Goal: Find specific page/section: Find specific page/section

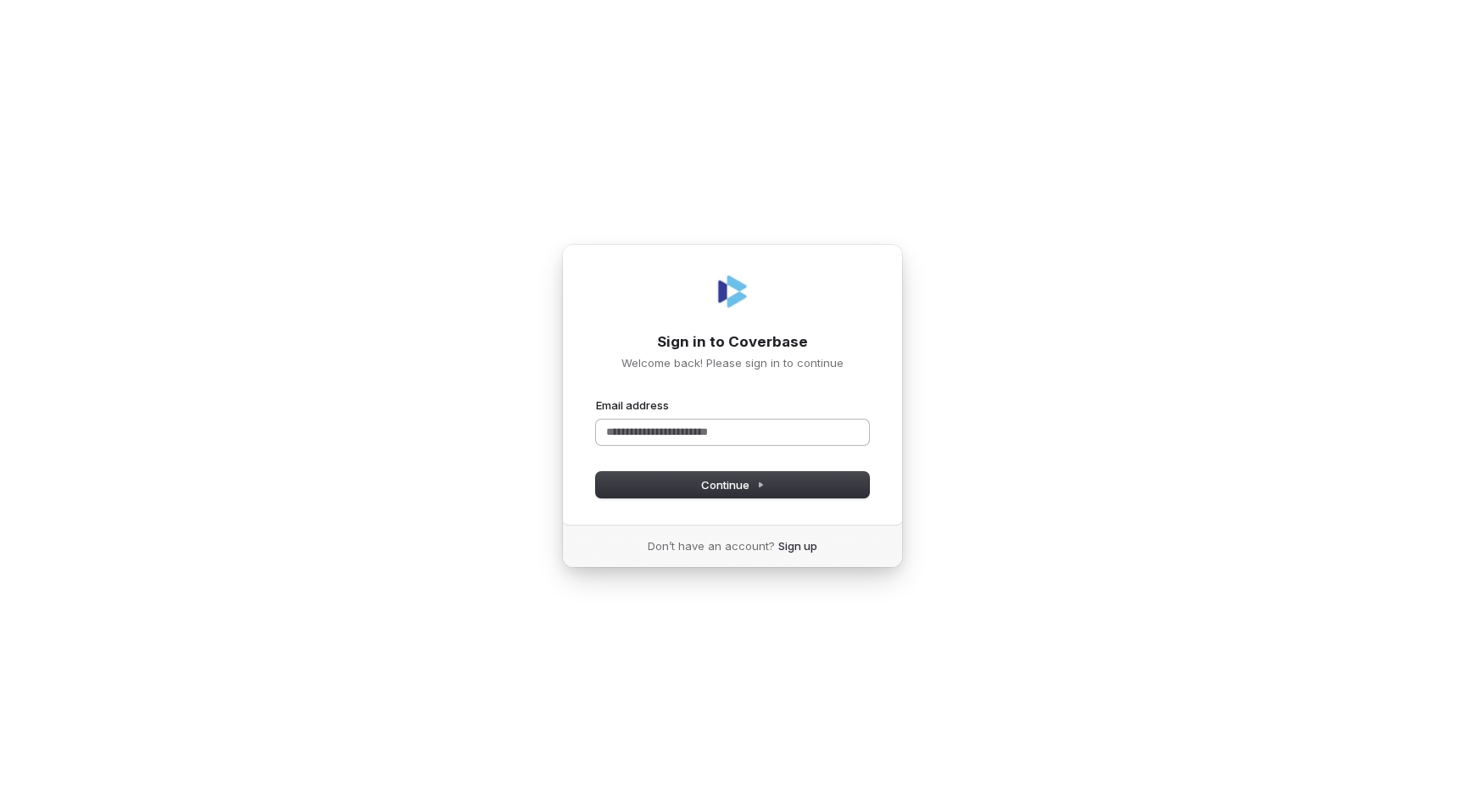
click at [707, 431] on input "Email address" at bounding box center [733, 433] width 273 height 25
click at [738, 485] on span "Continue" at bounding box center [733, 485] width 64 height 15
type input "**********"
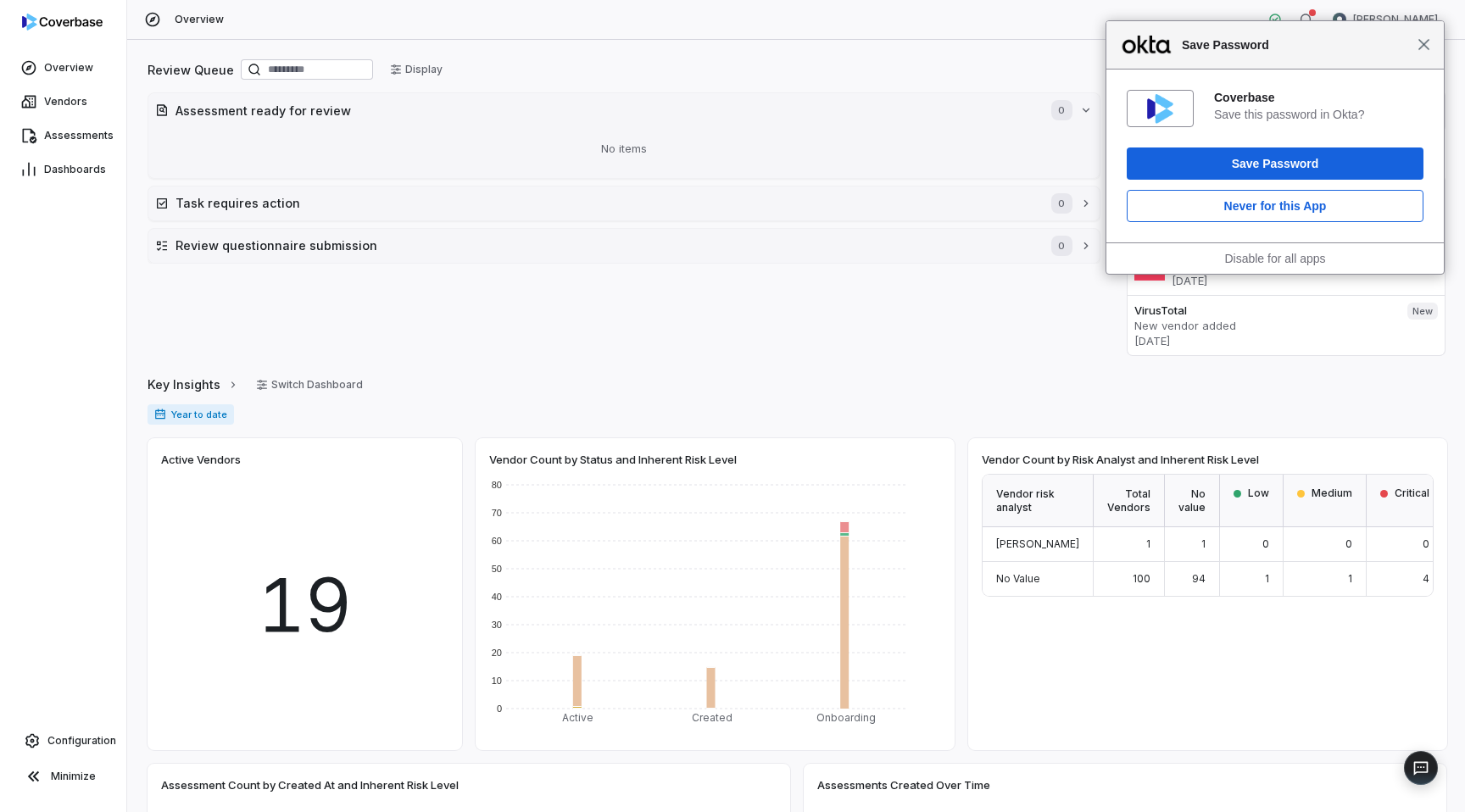
click at [1424, 43] on span "Close" at bounding box center [1424, 45] width 13 height 13
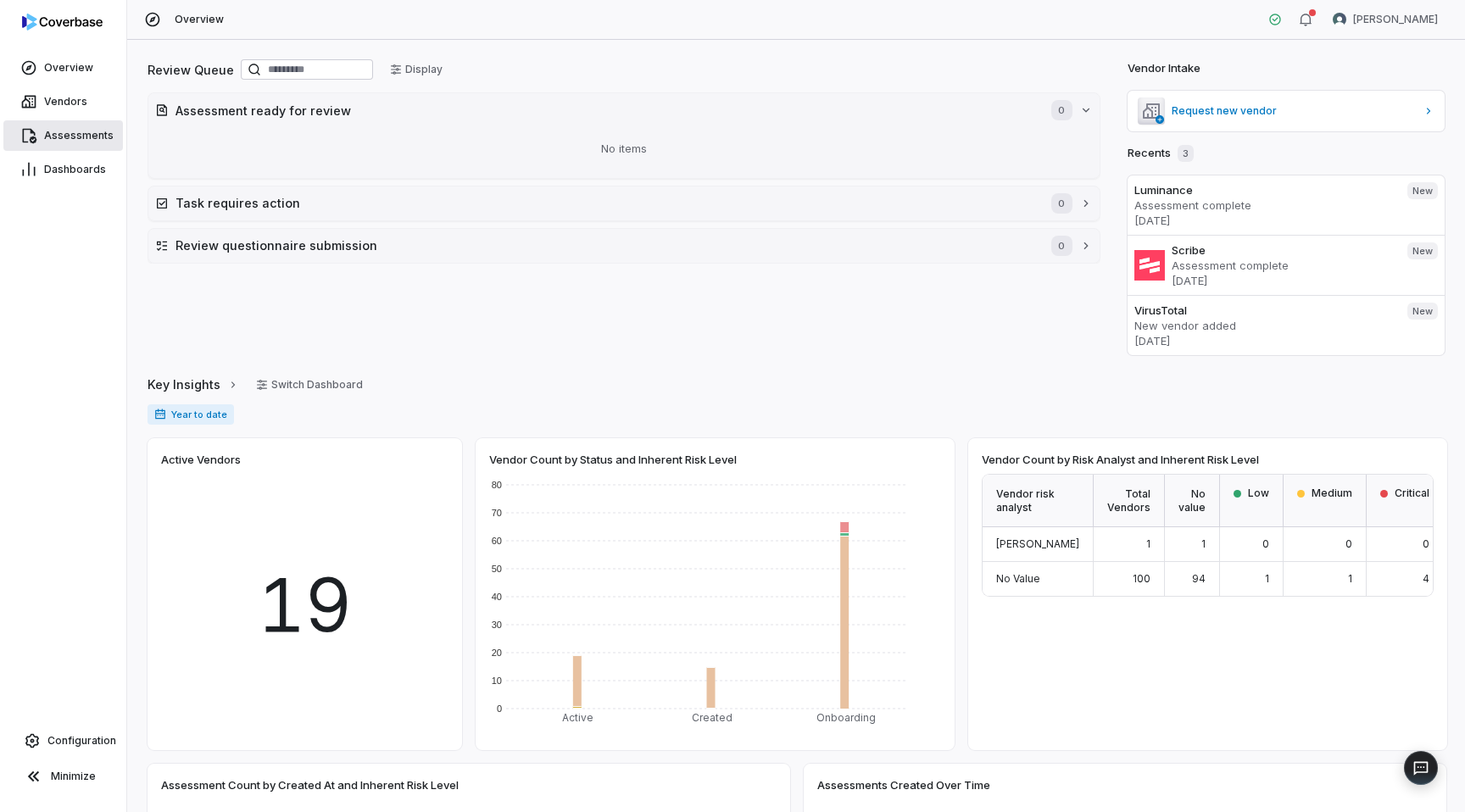
click at [45, 140] on span "Assessments" at bounding box center [78, 135] width 69 height 14
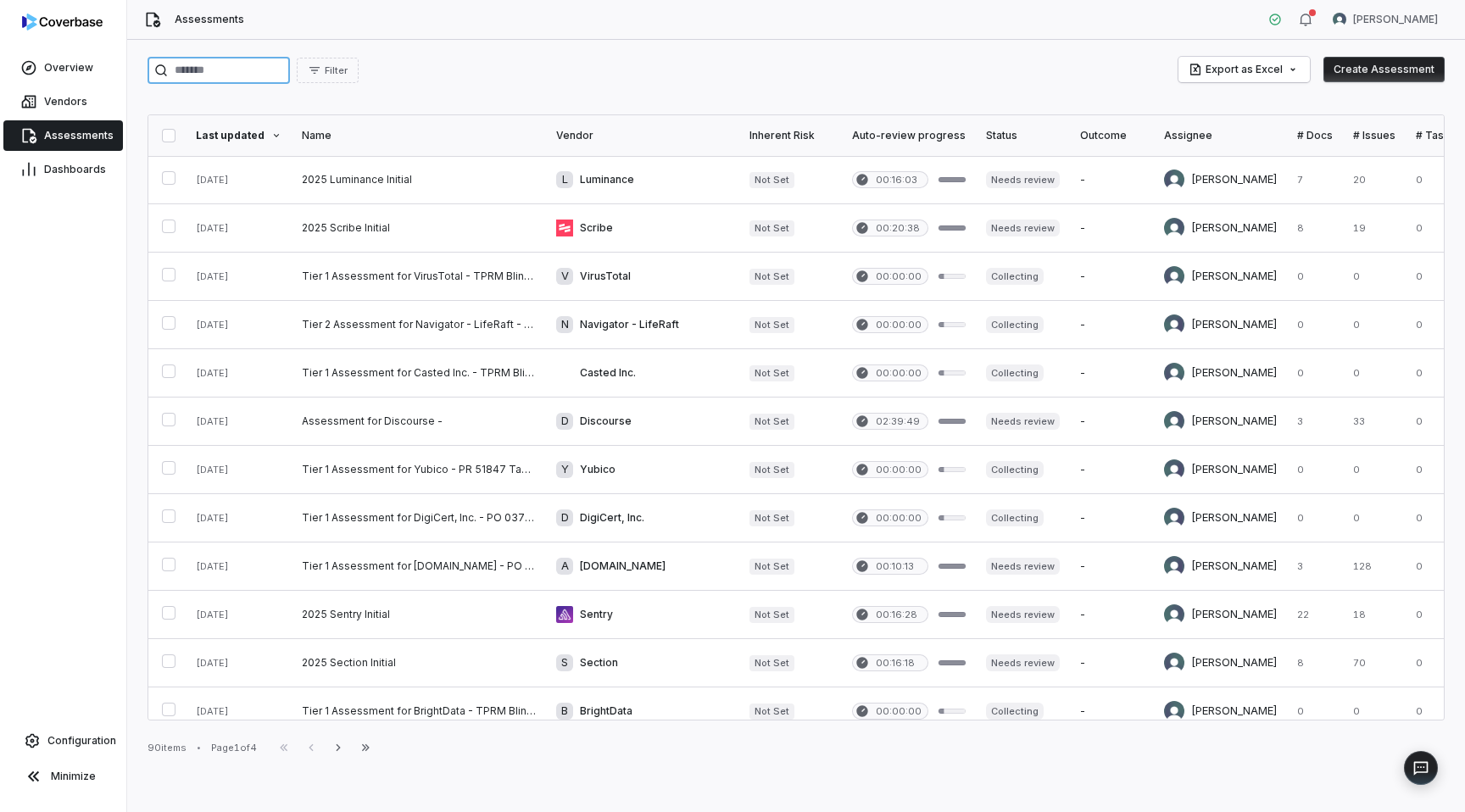
click at [195, 75] on input "search" at bounding box center [218, 70] width 143 height 27
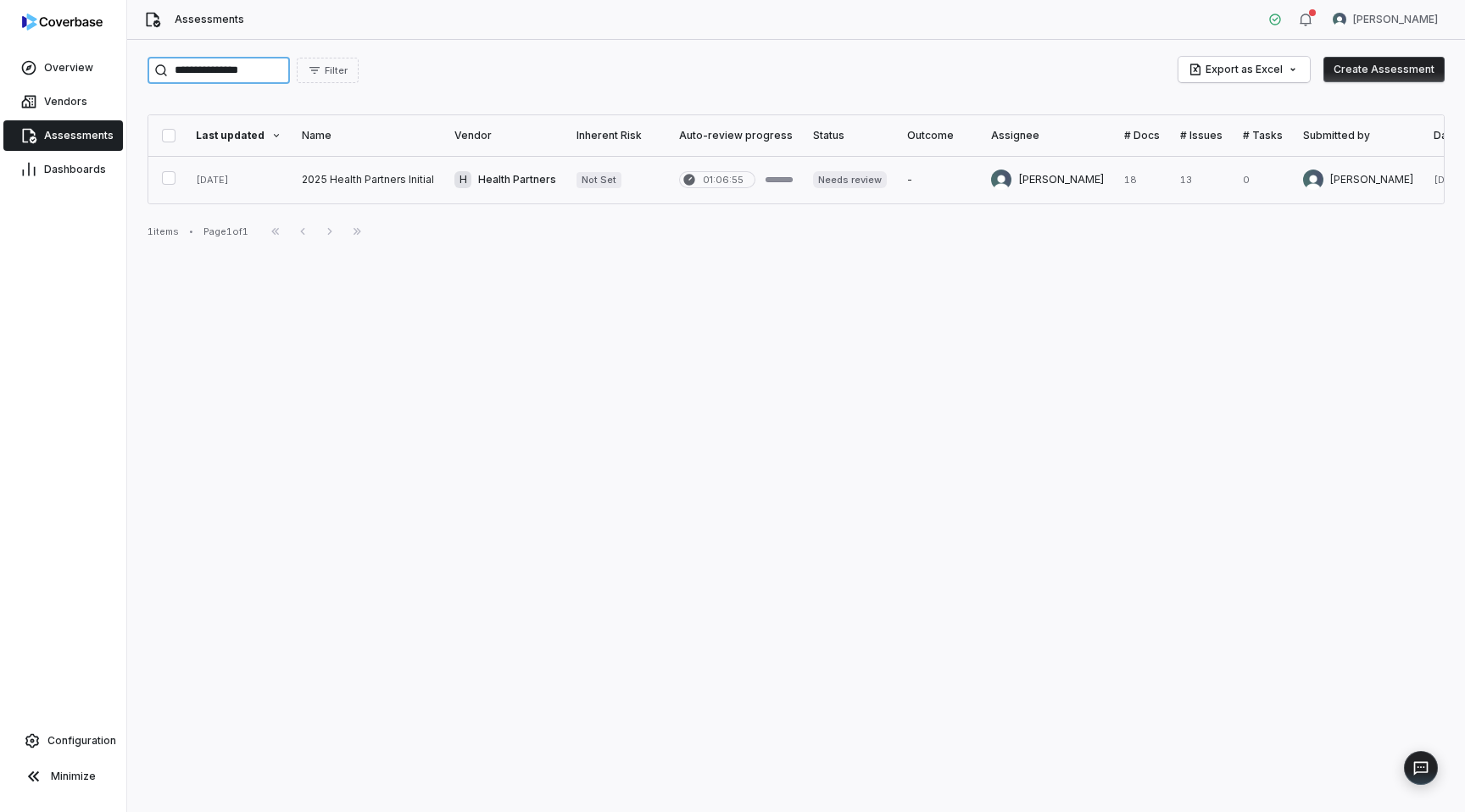
type input "**********"
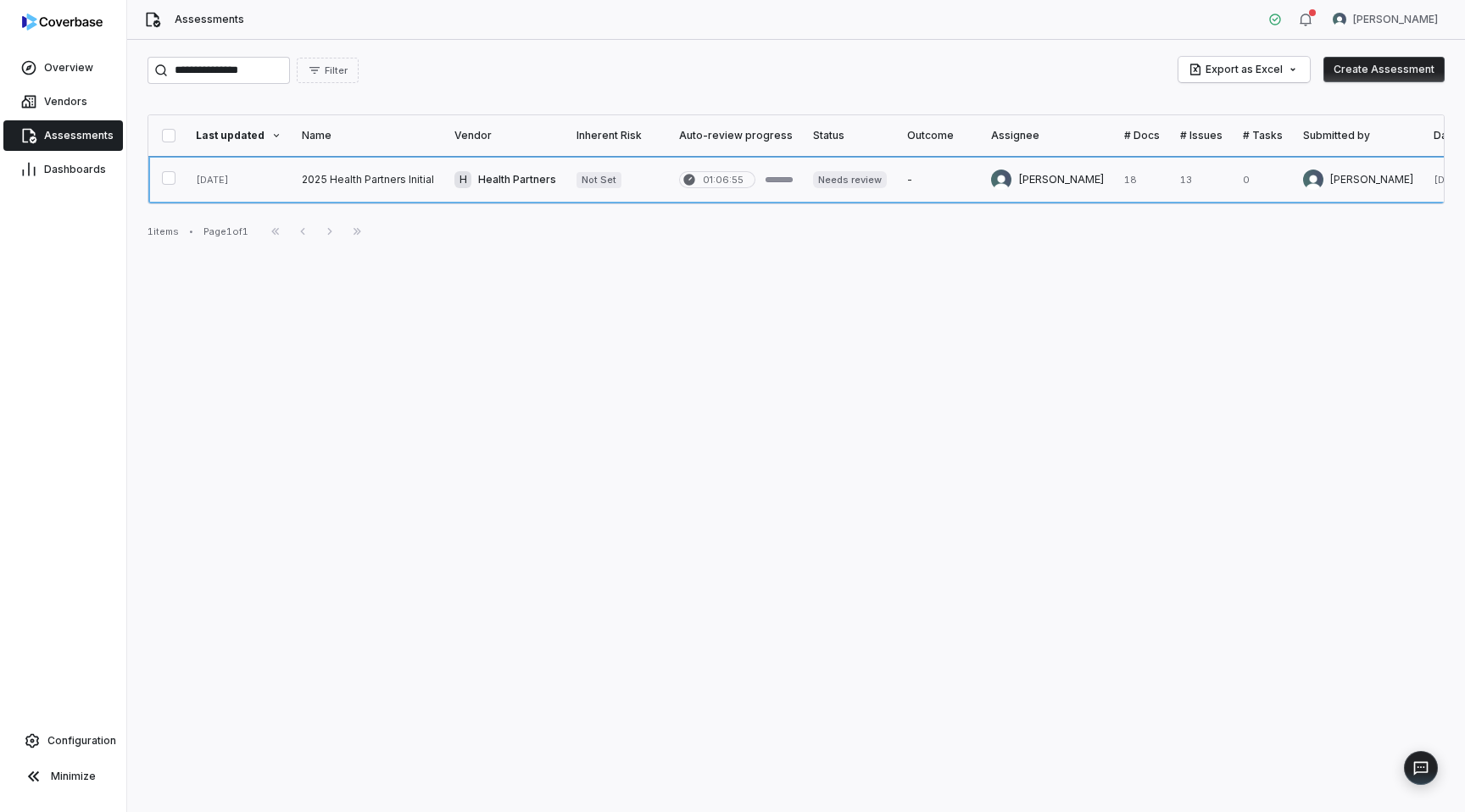
click at [349, 190] on link at bounding box center [368, 180] width 153 height 47
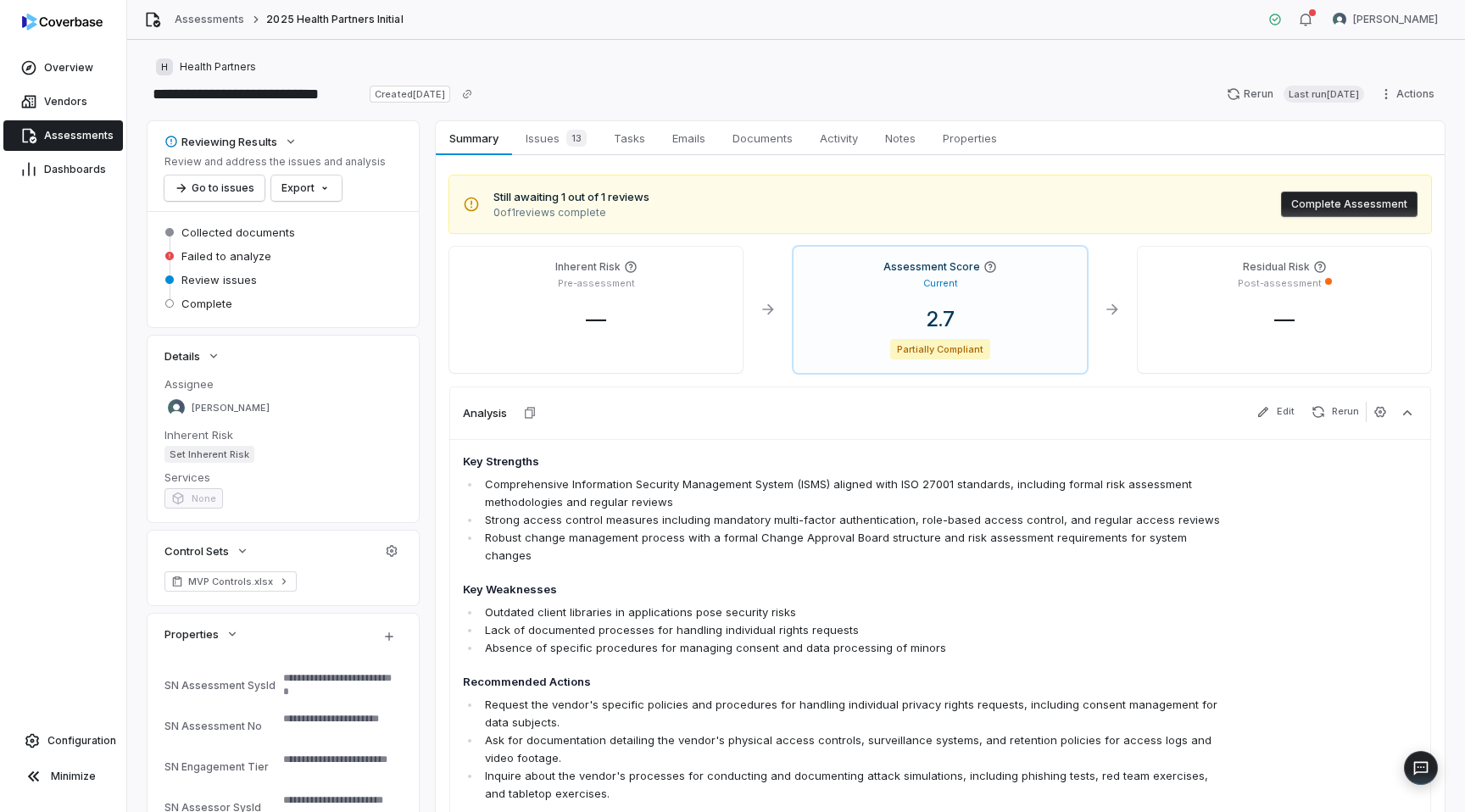
scroll to position [226, 0]
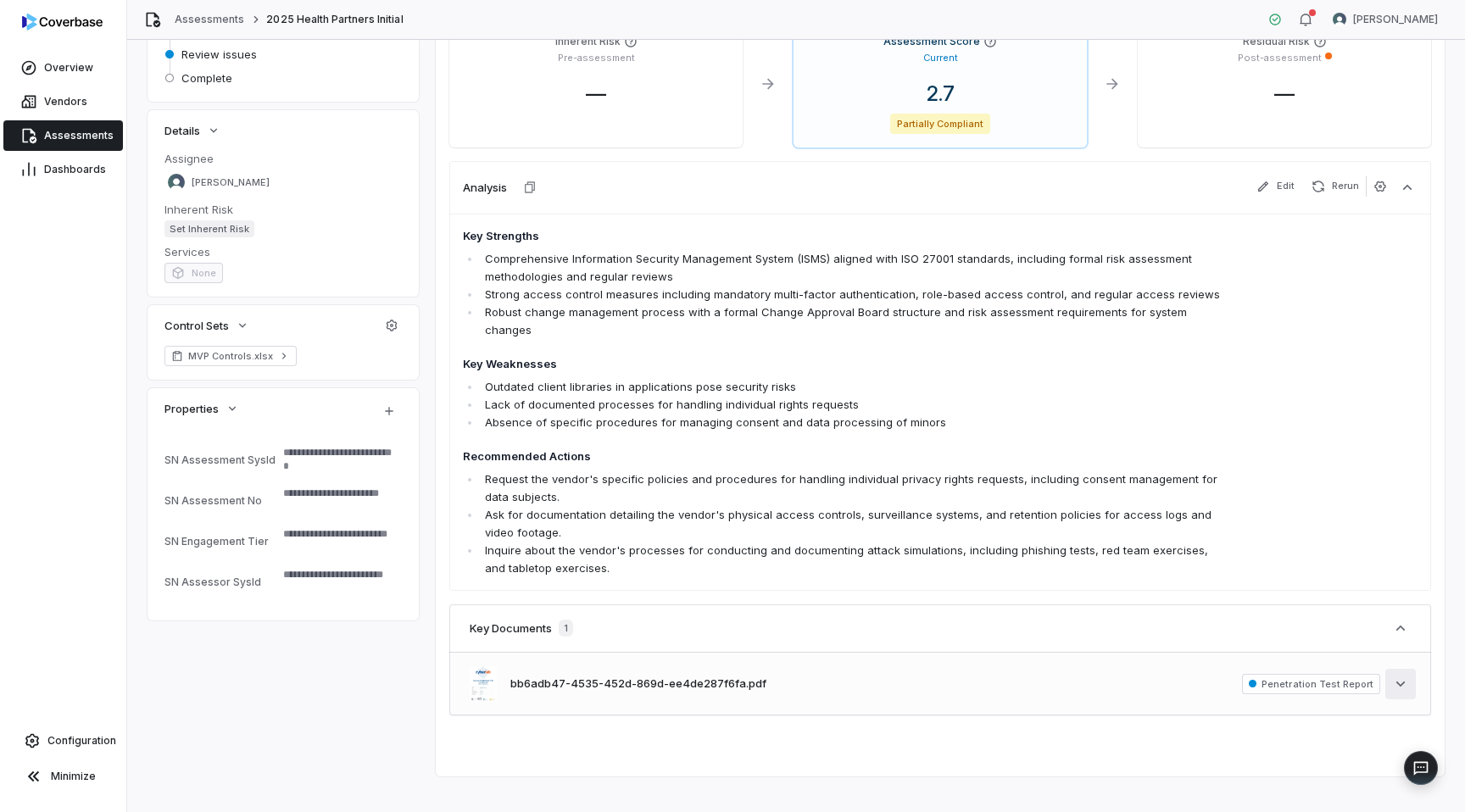
click at [1392, 676] on icon "button" at bounding box center [1400, 684] width 17 height 17
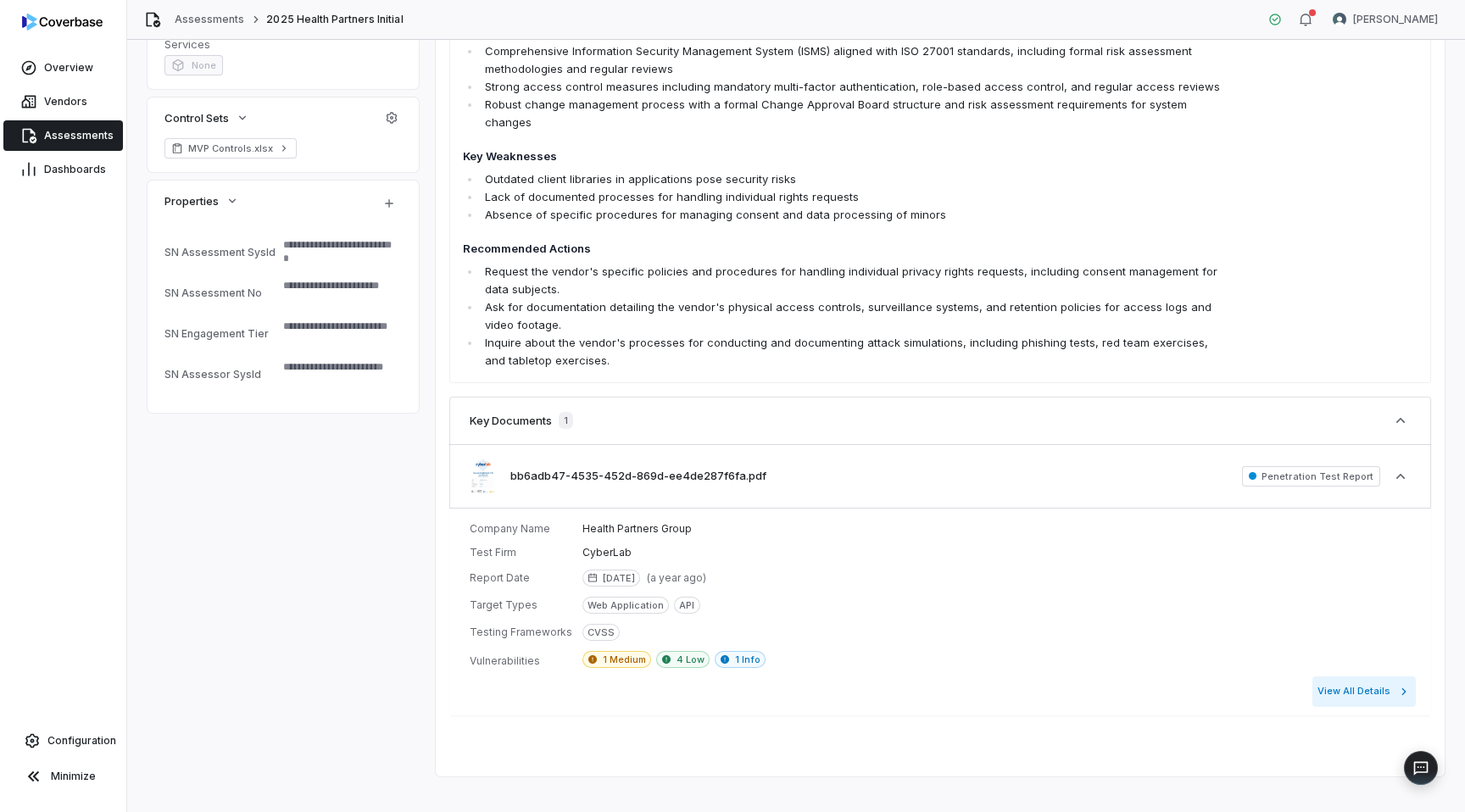
click at [1363, 677] on button "View All Details" at bounding box center [1365, 692] width 104 height 31
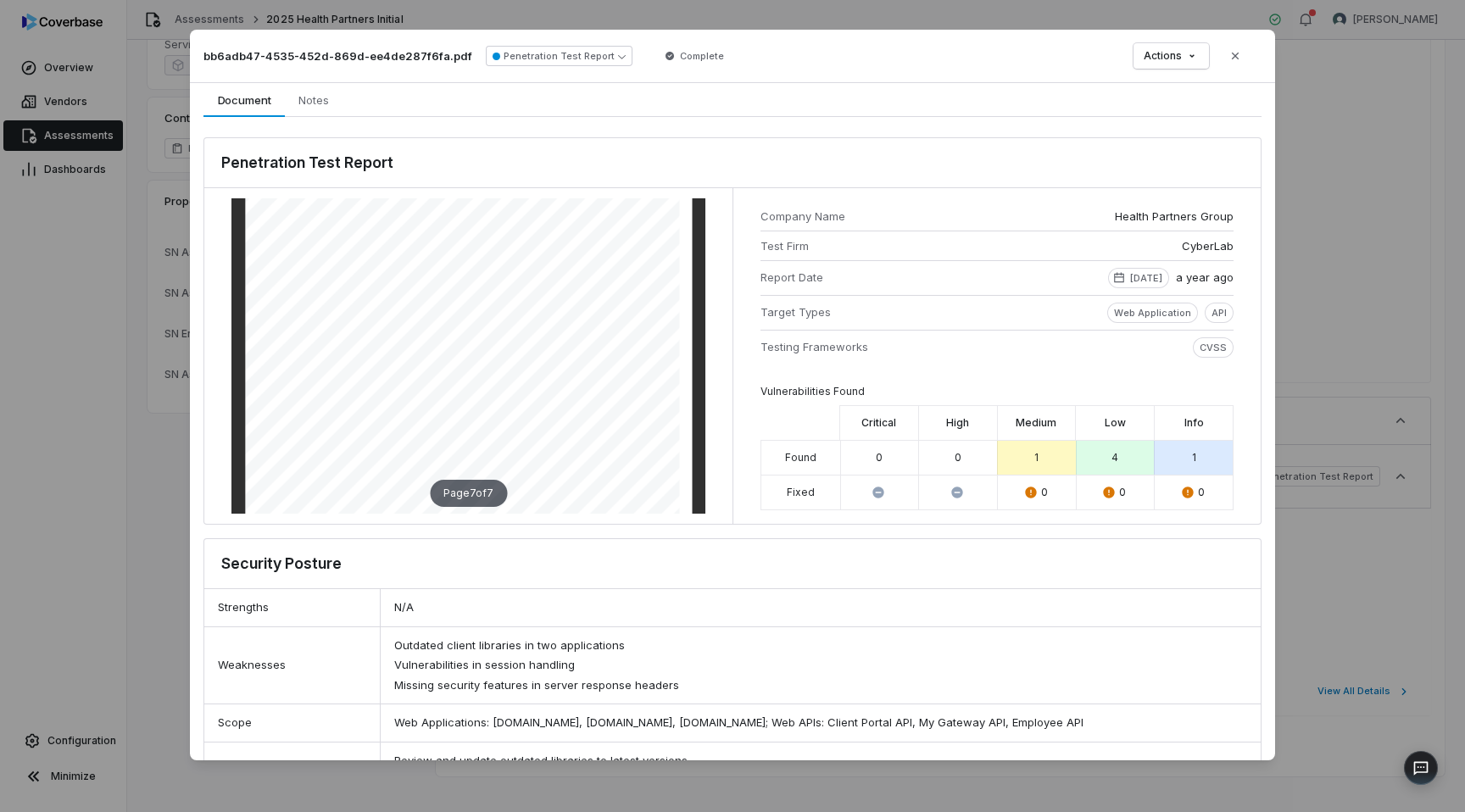
scroll to position [3904, 0]
click at [1239, 58] on icon "button" at bounding box center [1235, 55] width 14 height 14
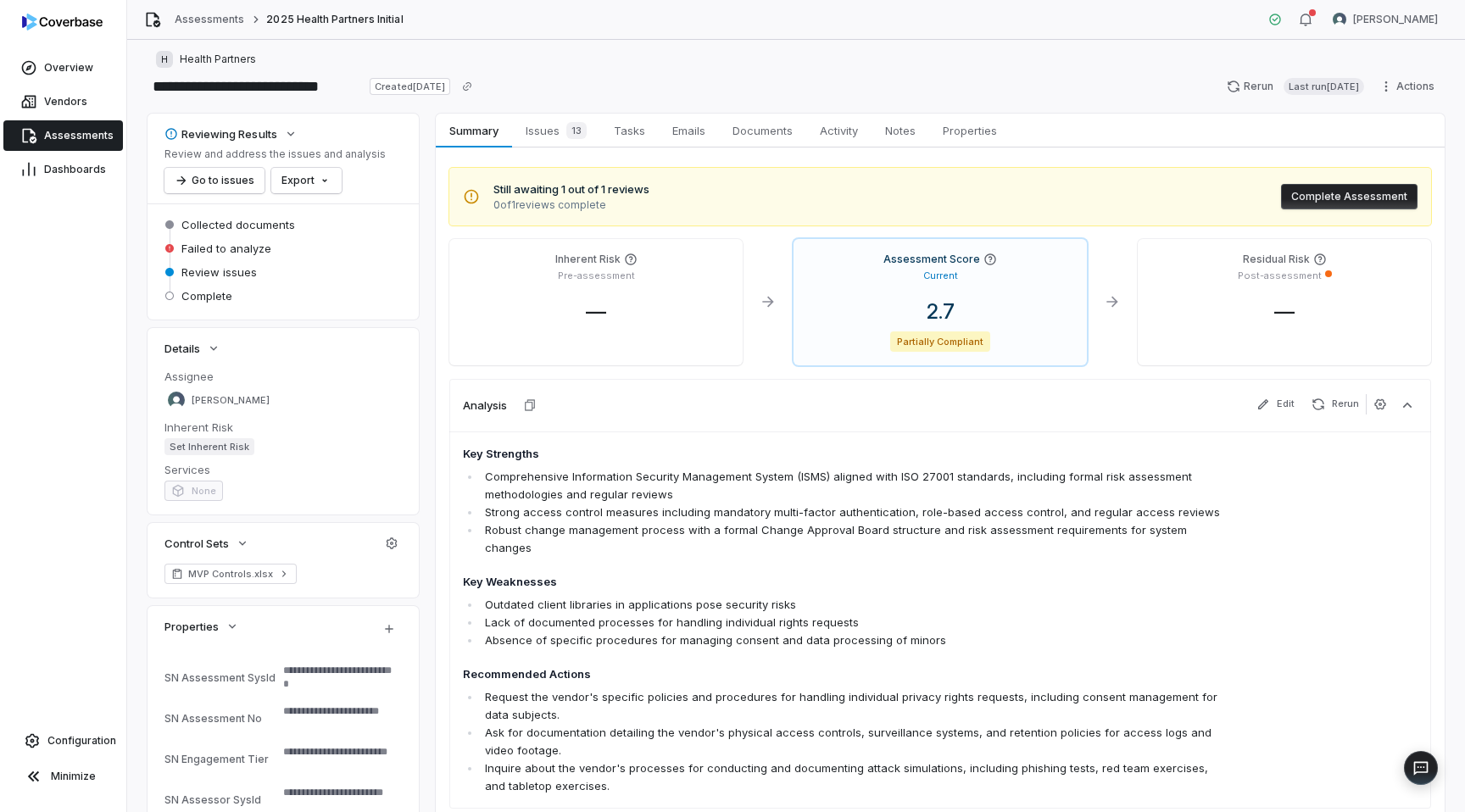
scroll to position [0, 0]
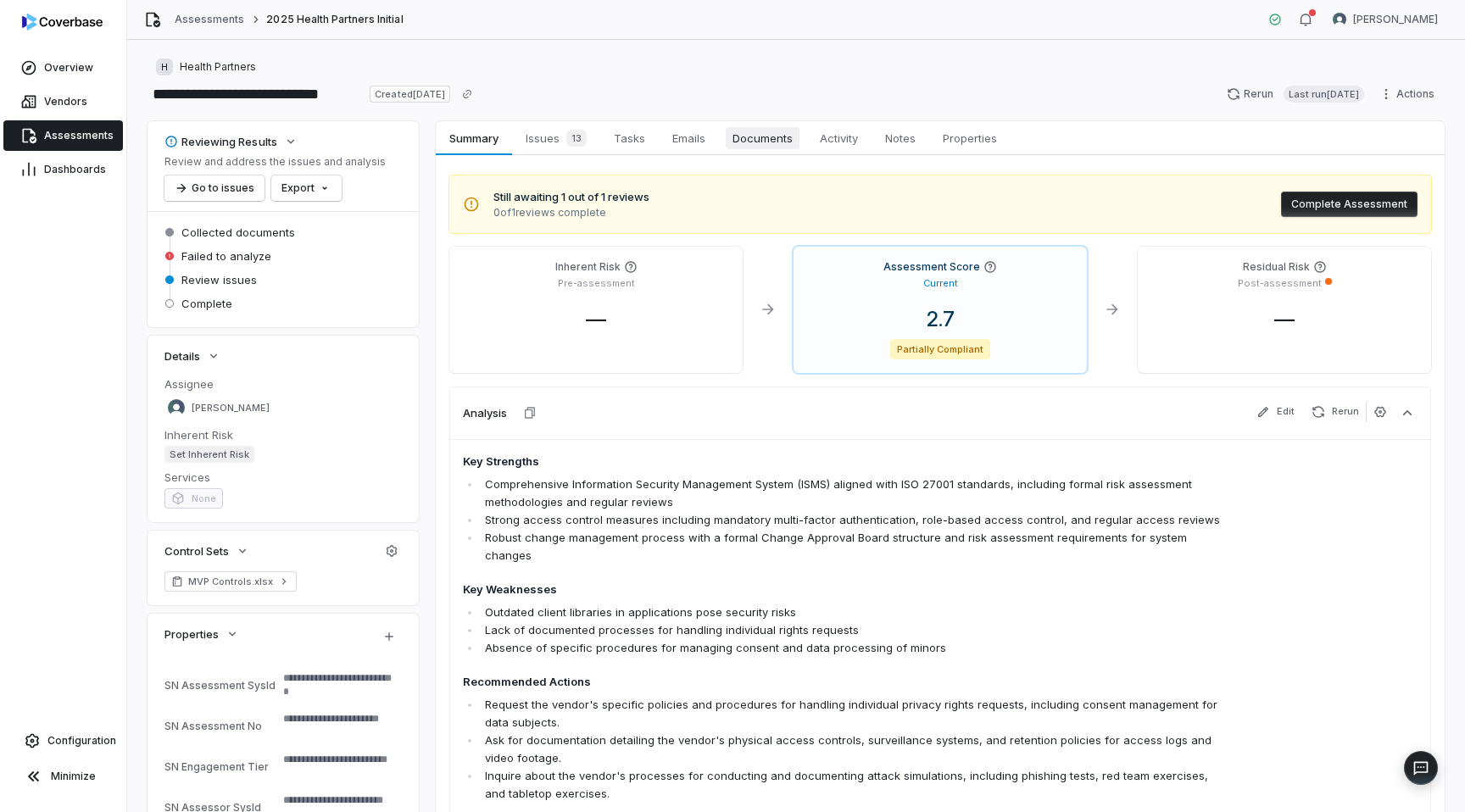
click at [772, 136] on span "Documents" at bounding box center [762, 138] width 74 height 22
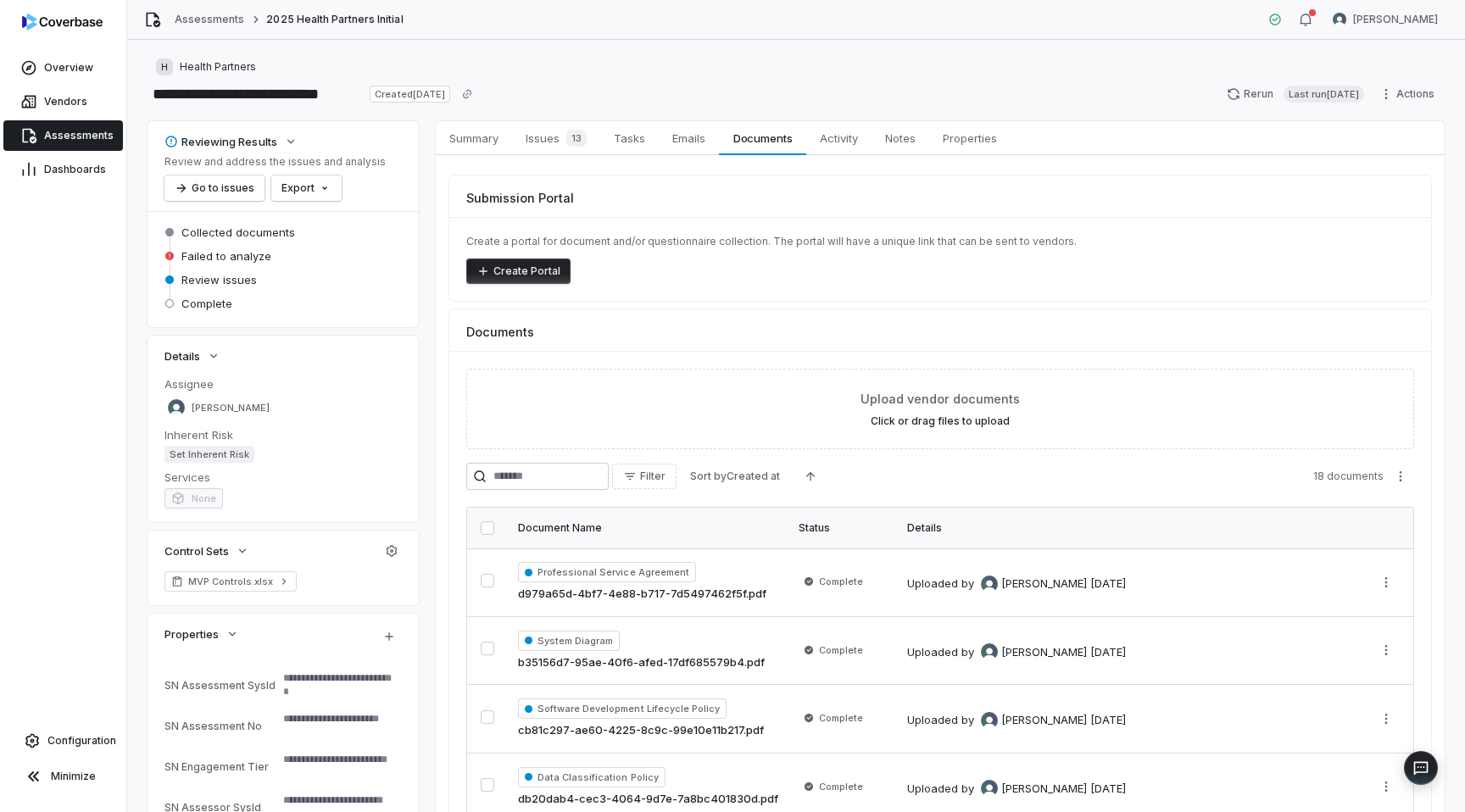
scroll to position [196, 0]
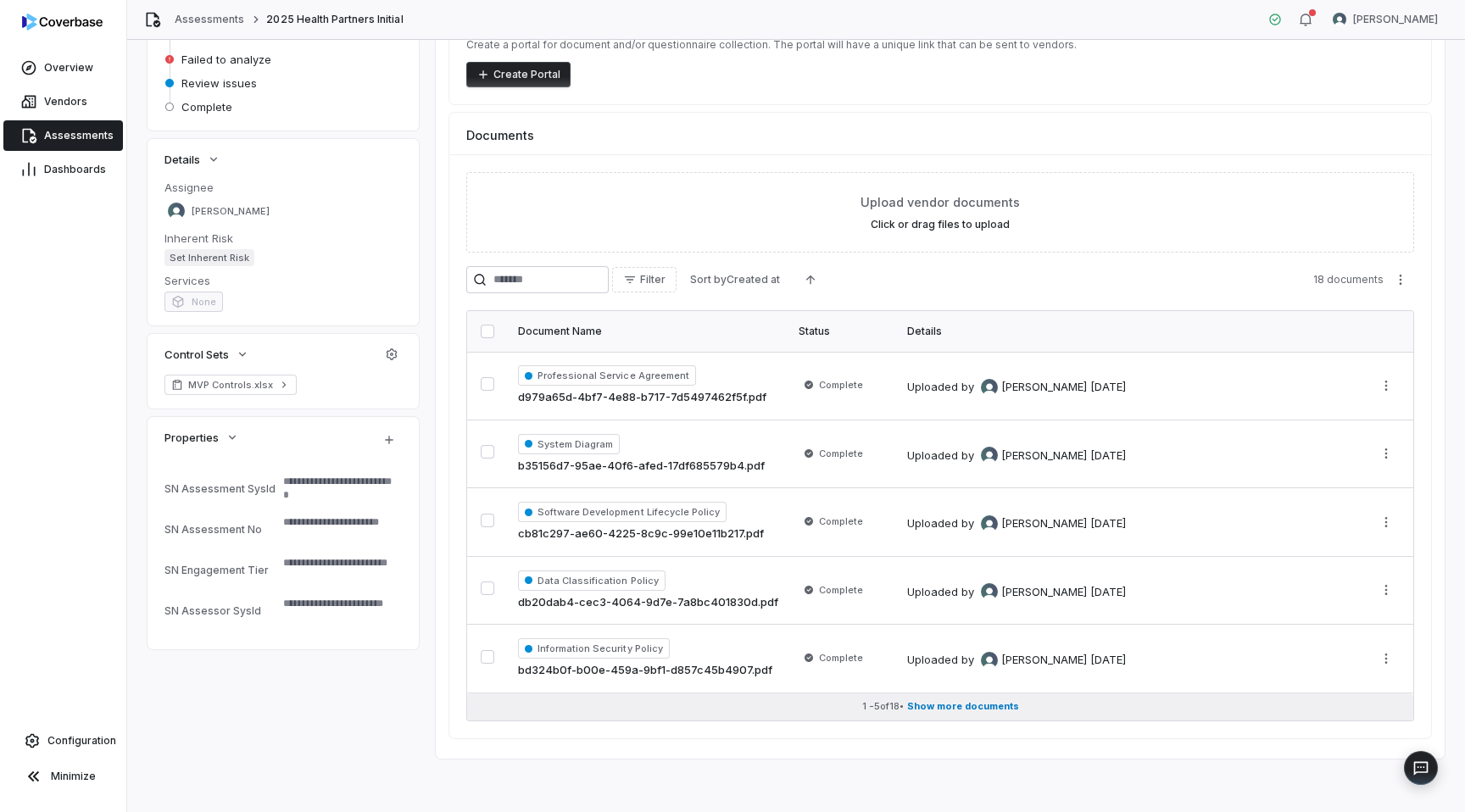
click at [937, 704] on span "Show more documents" at bounding box center [963, 707] width 112 height 13
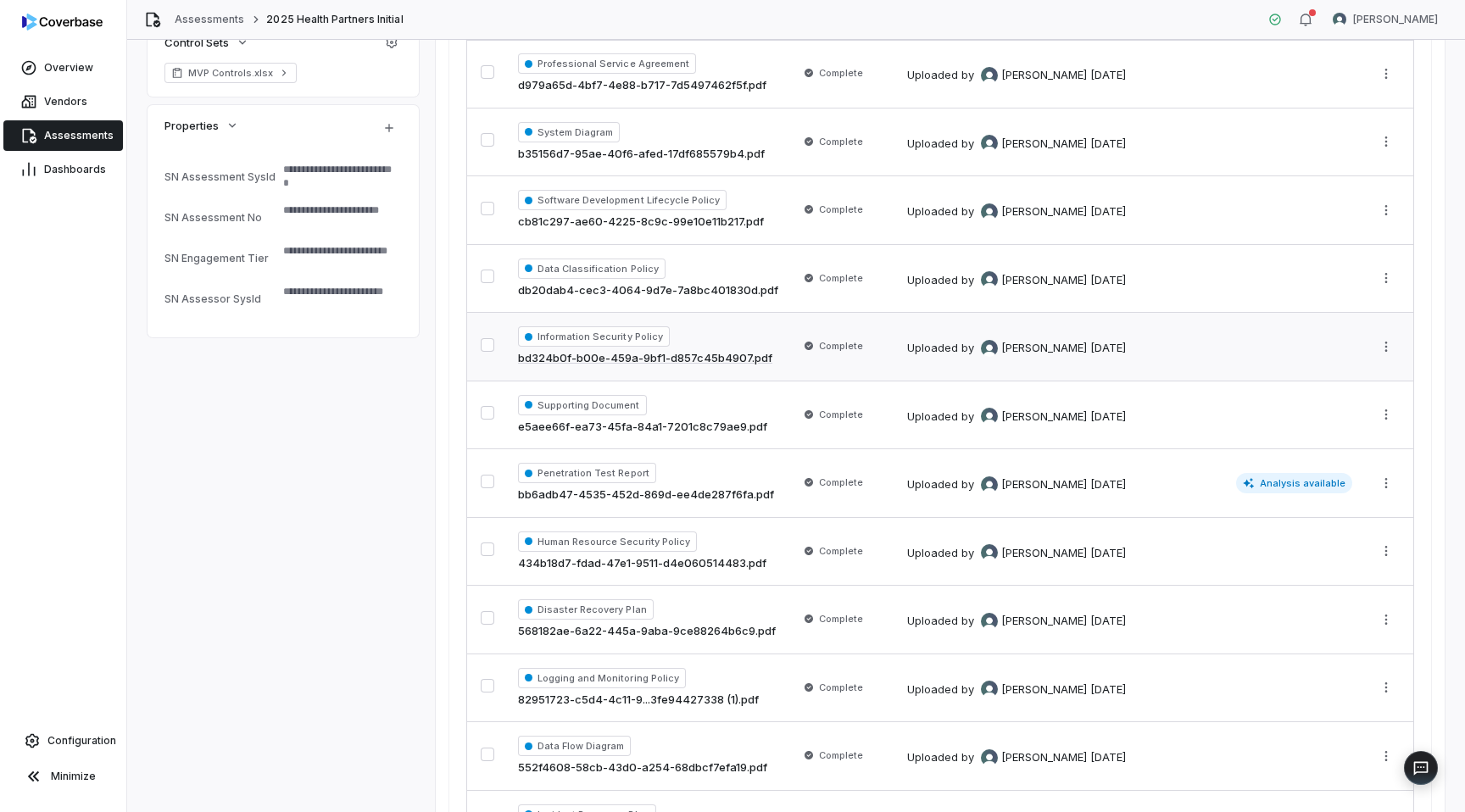
scroll to position [509, 0]
click at [615, 422] on link "e5aee66f-ea73-45fa-84a1-7201c8c79ae9.pdf" at bounding box center [643, 426] width 249 height 17
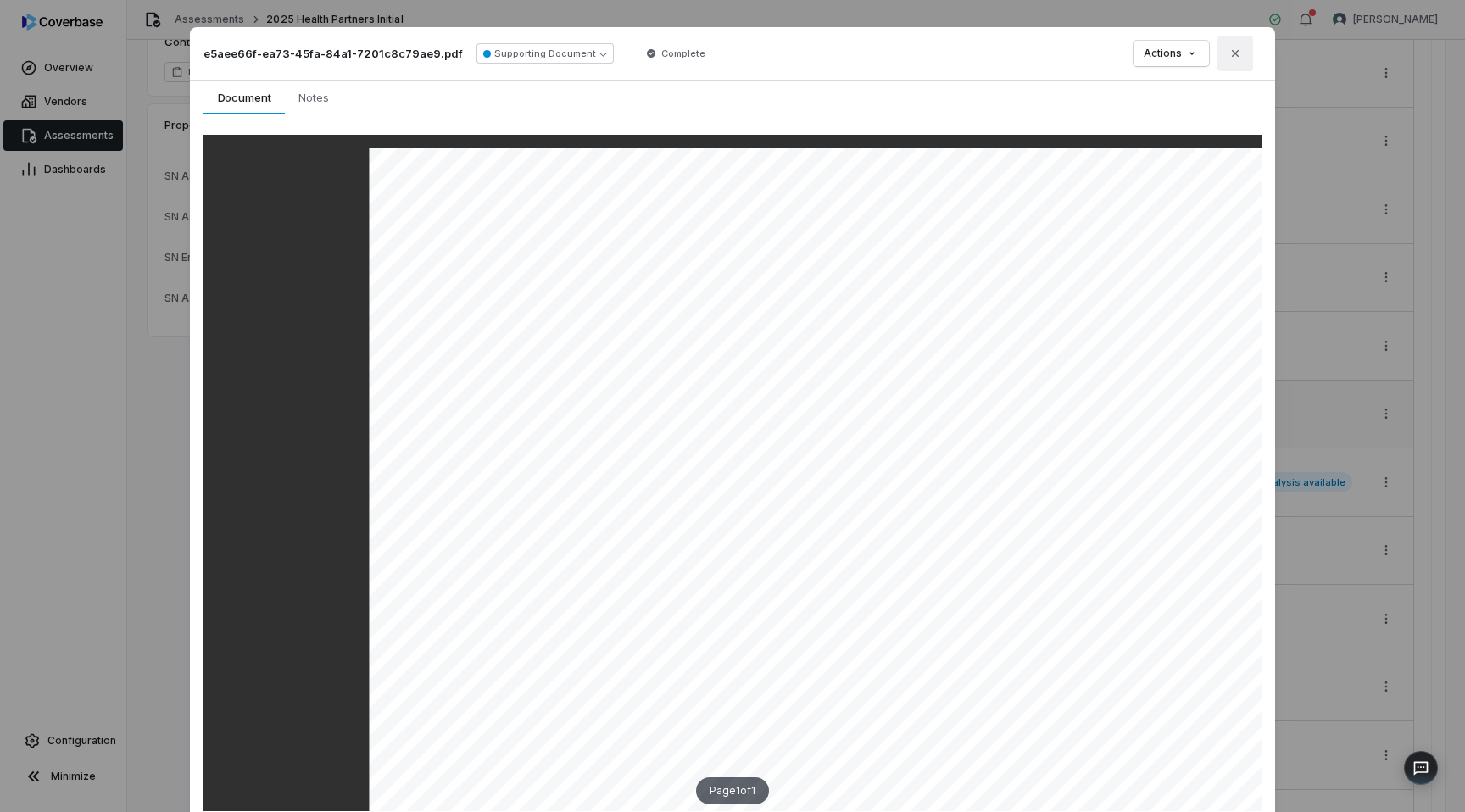
click at [1238, 56] on icon "button" at bounding box center [1235, 53] width 6 height 6
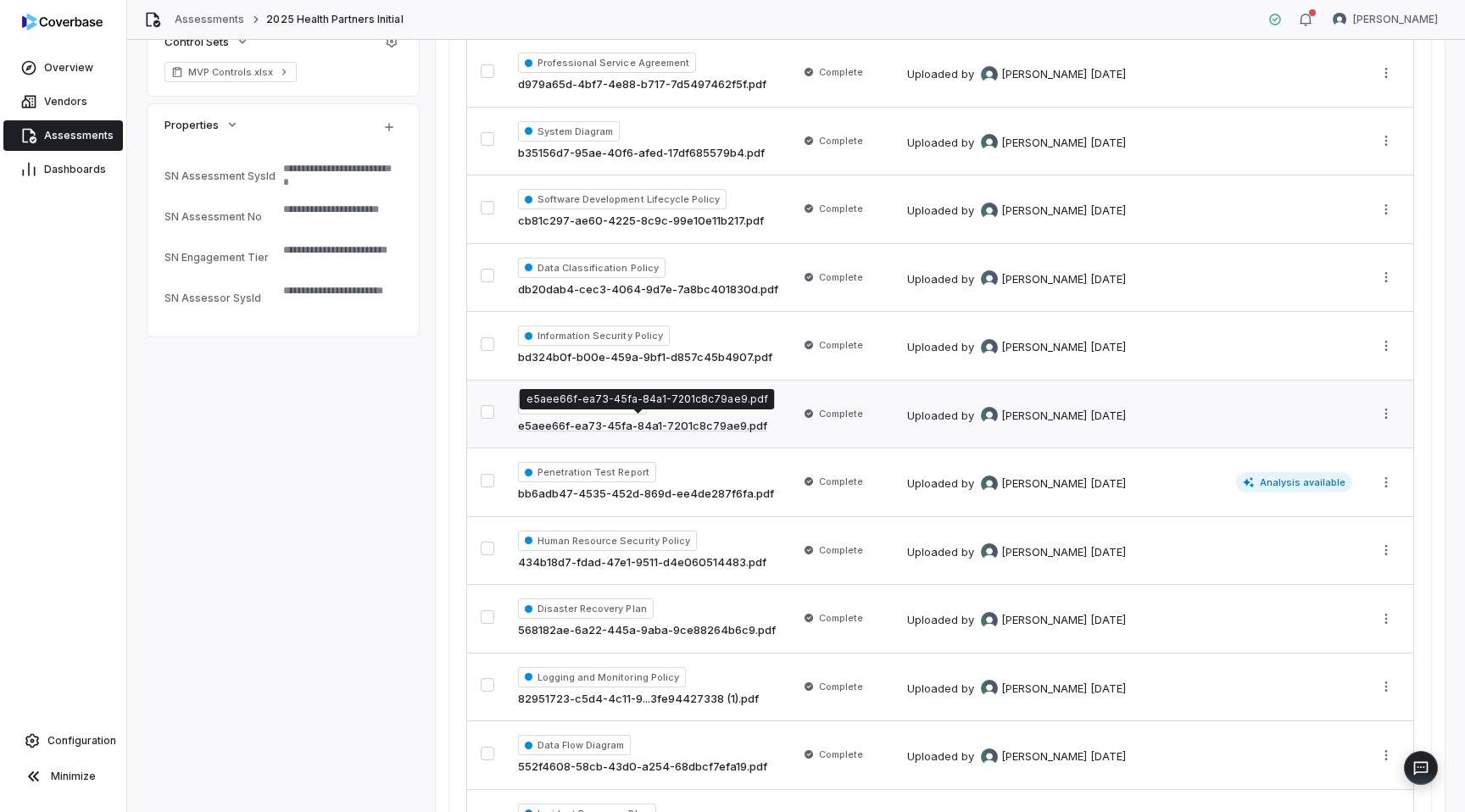
click at [653, 427] on link "e5aee66f-ea73-45fa-84a1-7201c8c79ae9.pdf" at bounding box center [643, 426] width 249 height 17
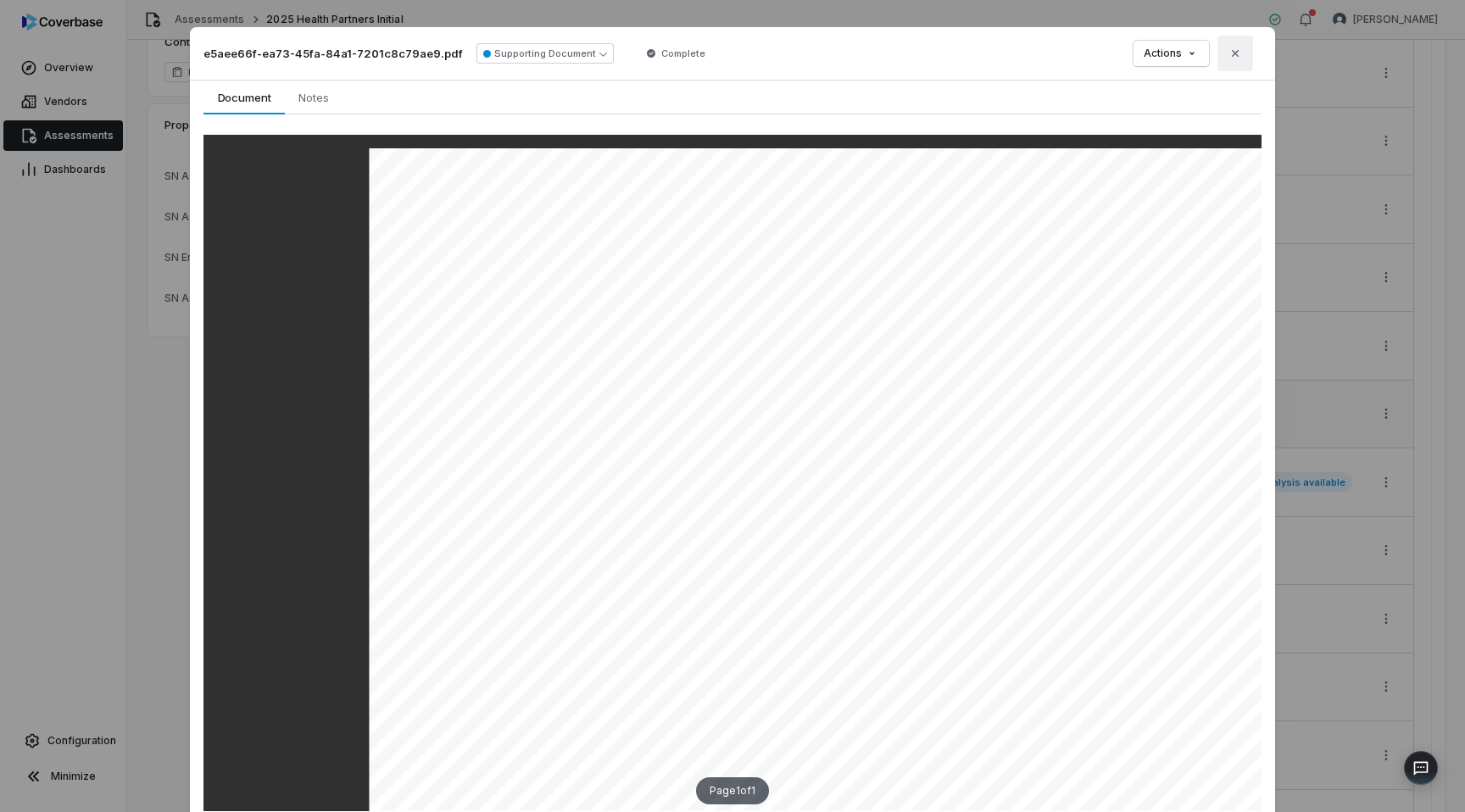
click at [1234, 53] on icon "button" at bounding box center [1235, 53] width 6 height 6
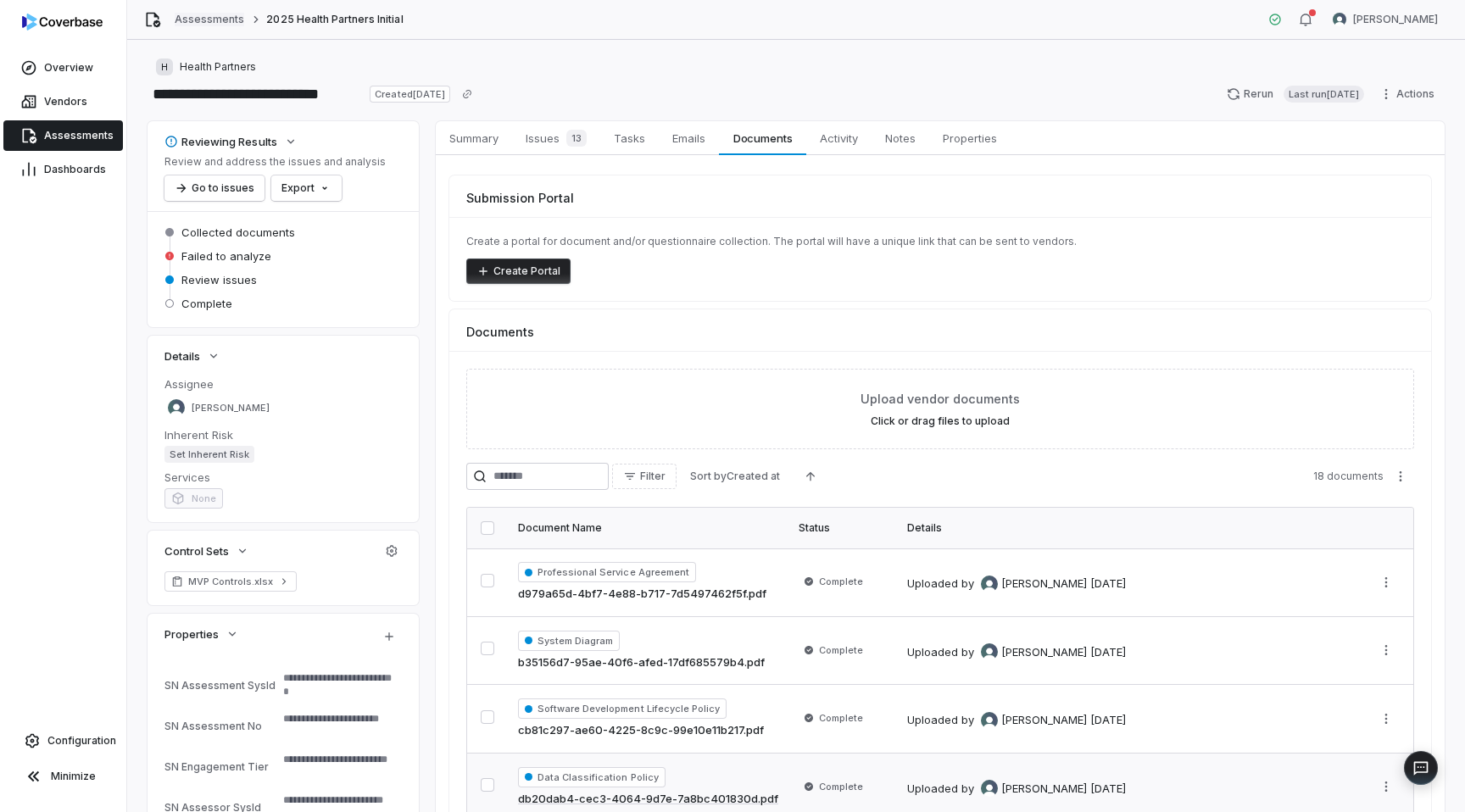
type textarea "*"
